Goal: Information Seeking & Learning: Learn about a topic

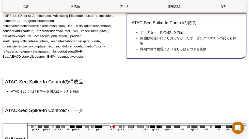
scroll to position [176, 0]
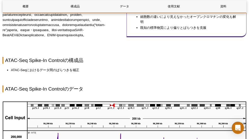
click at [109, 35] on p at bounding box center [63, 15] width 120 height 46
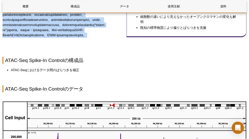
click at [109, 35] on p at bounding box center [63, 15] width 120 height 46
click at [109, 38] on p at bounding box center [63, 15] width 120 height 46
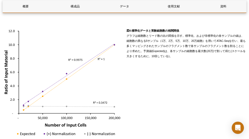
scroll to position [724, 0]
click at [156, 32] on strong "図4:標準化データと実験細胞数の相関関係" at bounding box center [153, 30] width 53 height 3
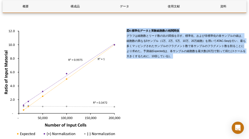
drag, startPoint x: 156, startPoint y: 53, endPoint x: 159, endPoint y: 72, distance: 19.7
click at [159, 57] on span "図4:標準化データと実験細胞数の相関関係 グラフは細胞数とリード数の比の関係を示す。標準化、および非標準化の各サンプルの値は、細胞数の異なる5サンプル（1万、…" at bounding box center [187, 43] width 120 height 28
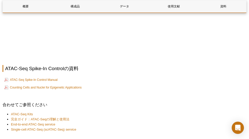
scroll to position [939, 0]
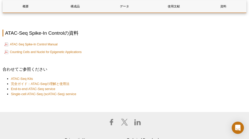
scroll to position [970, 0]
click at [55, 55] on link "Counting Cells and Nuclei for Epigenetic Applications" at bounding box center [42, 52] width 77 height 6
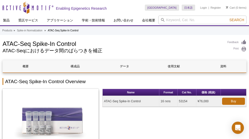
scroll to position [0, 0]
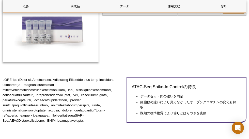
scroll to position [122, 0]
